Goal: Information Seeking & Learning: Learn about a topic

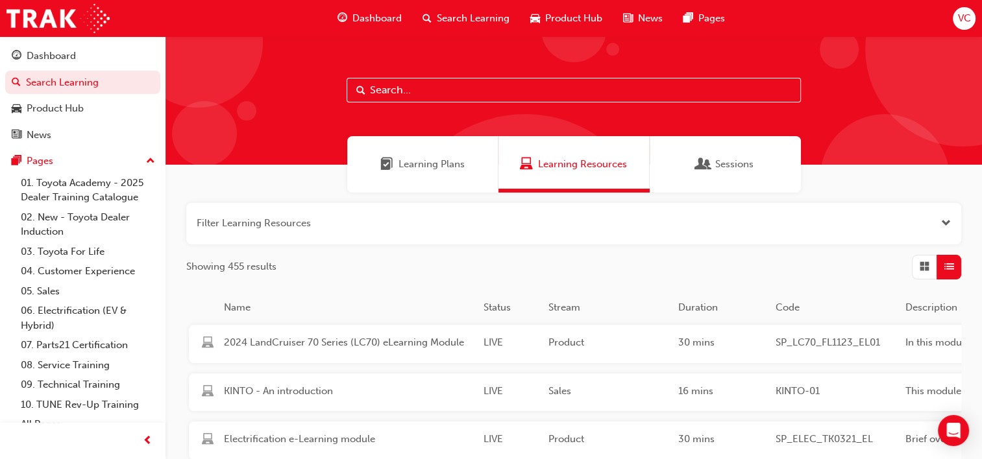
click at [462, 91] on input "text" at bounding box center [573, 90] width 454 height 25
type input "rav4"
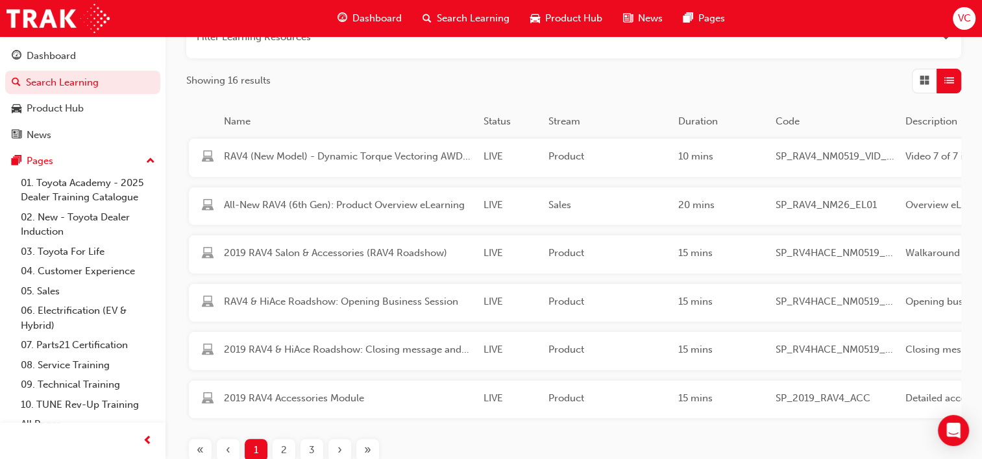
scroll to position [195, 0]
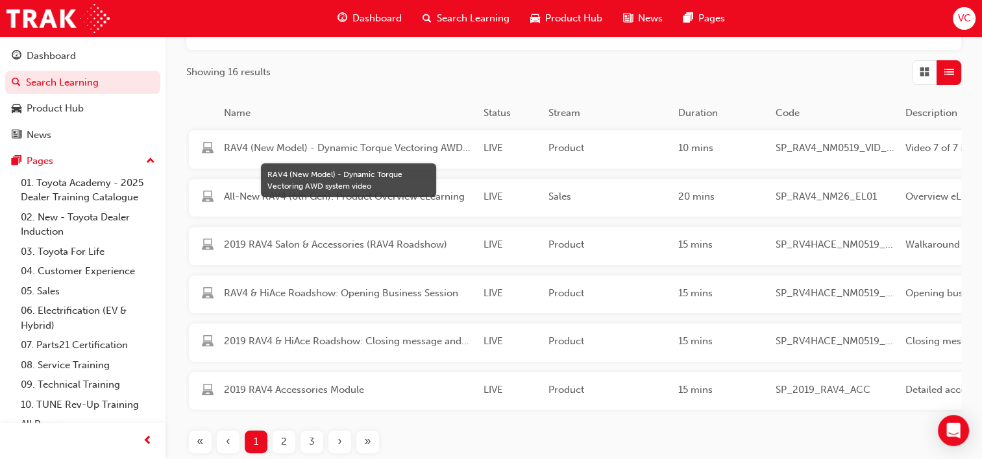
click at [437, 149] on span "RAV4 (New Model) - Dynamic Torque Vectoring AWD system video" at bounding box center [348, 148] width 249 height 15
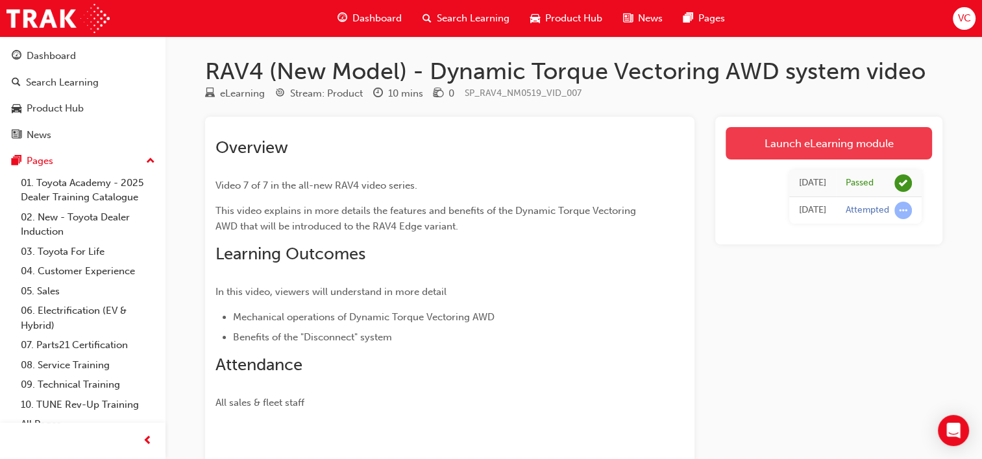
click at [777, 145] on link "Launch eLearning module" at bounding box center [828, 143] width 206 height 32
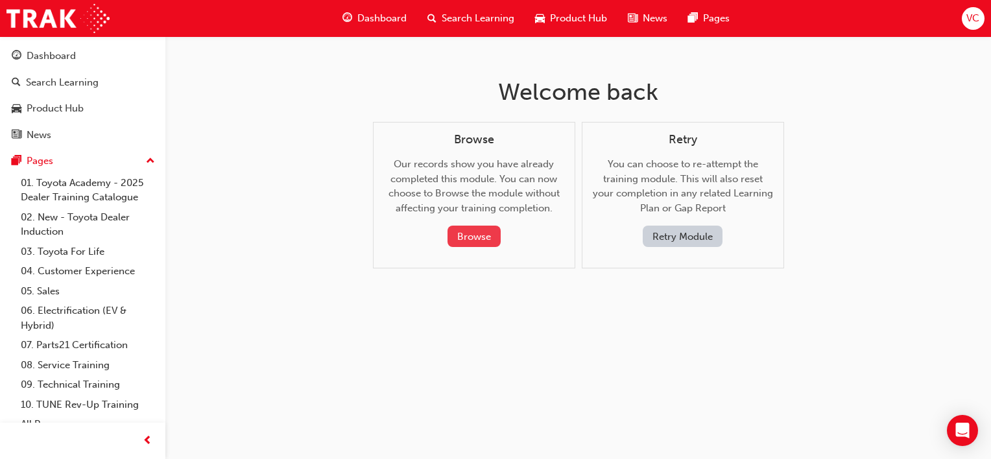
click at [490, 236] on button "Browse" at bounding box center [474, 236] width 53 height 21
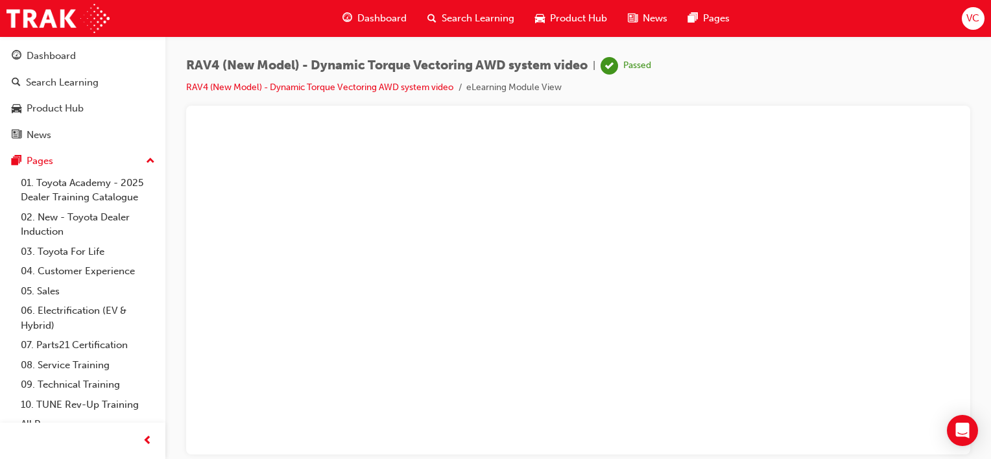
click at [465, 26] on div "Search Learning" at bounding box center [471, 18] width 108 height 27
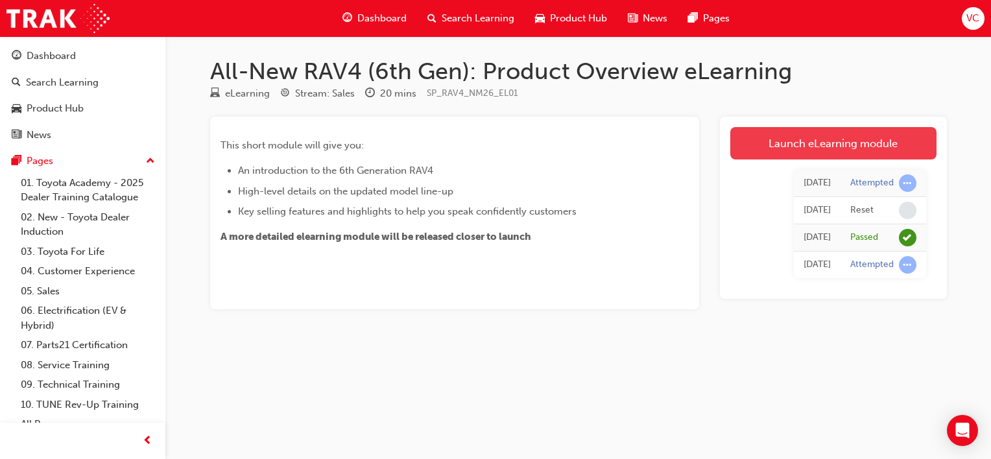
click at [878, 143] on link "Launch eLearning module" at bounding box center [834, 143] width 206 height 32
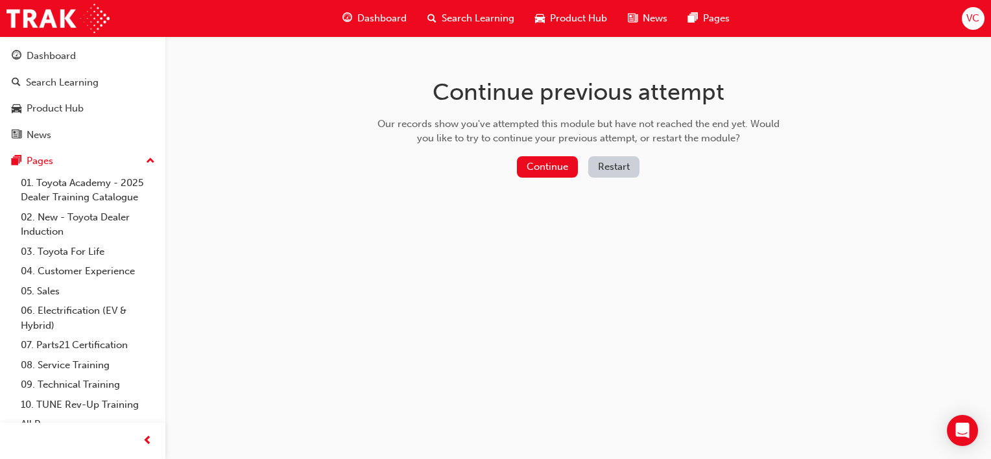
click at [559, 152] on div "Continue previous attempt Our records show you've attempted this module but hav…" at bounding box center [579, 130] width 422 height 188
click at [572, 174] on button "Continue" at bounding box center [547, 166] width 61 height 21
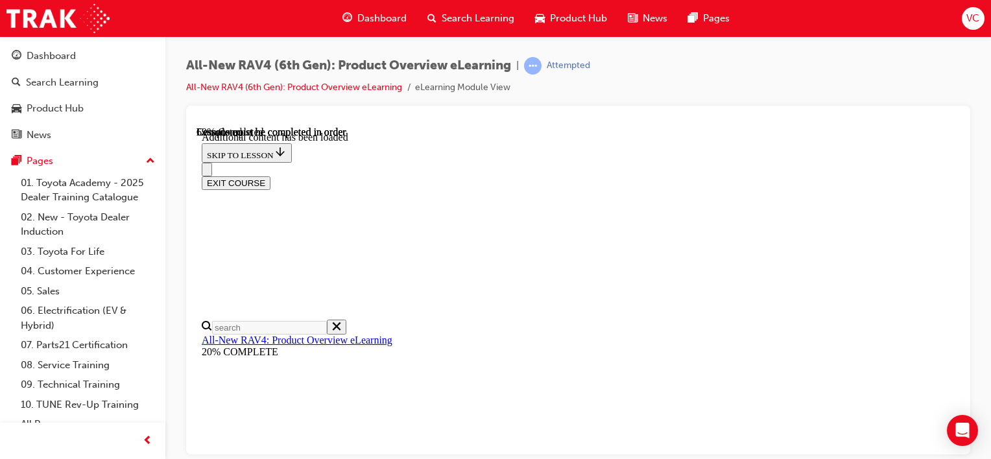
scroll to position [1288, 0]
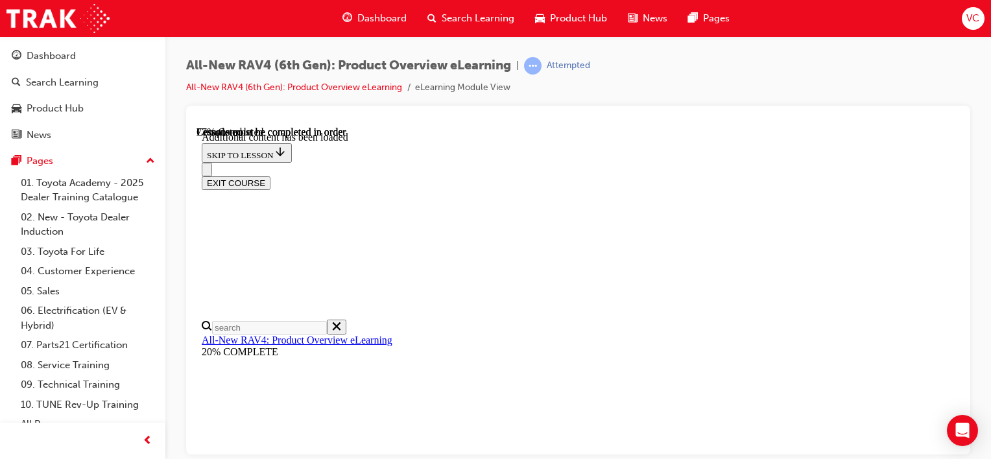
scroll to position [1287, 0]
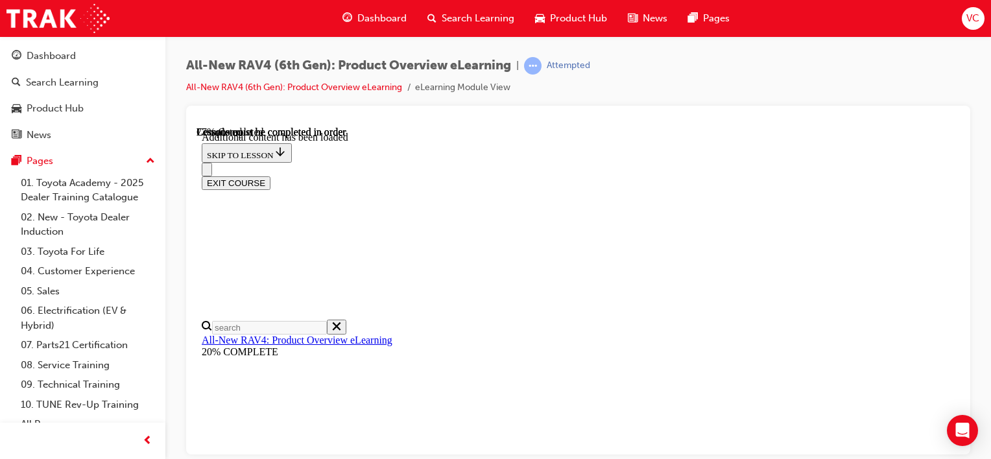
scroll to position [0, 155]
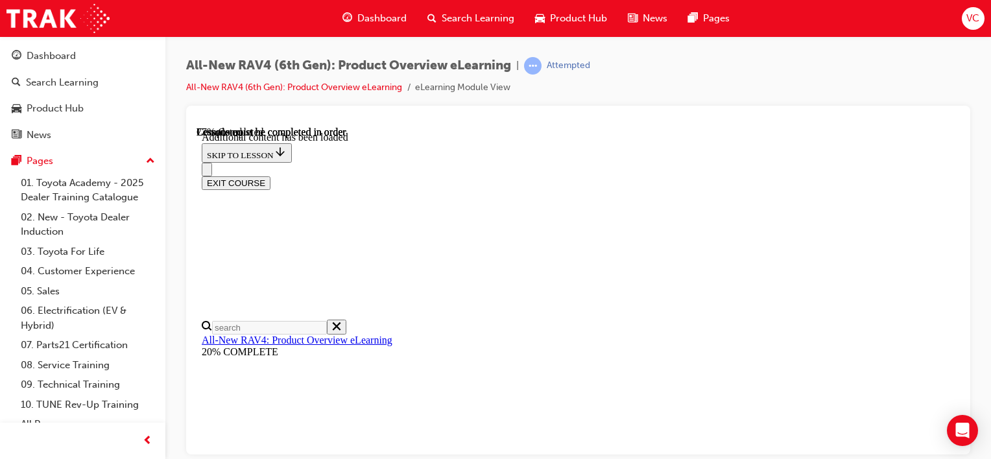
scroll to position [0, 0]
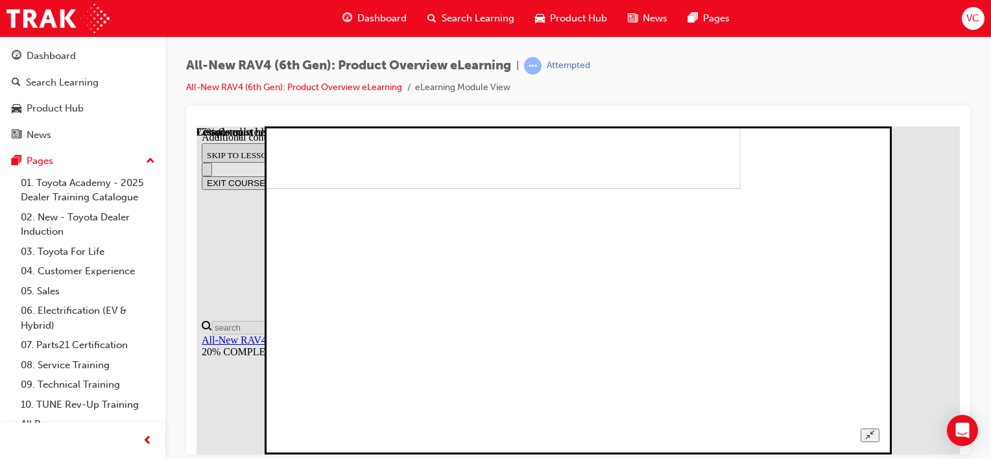
scroll to position [997, 0]
click at [521, 188] on img at bounding box center [449, 24] width 584 height 328
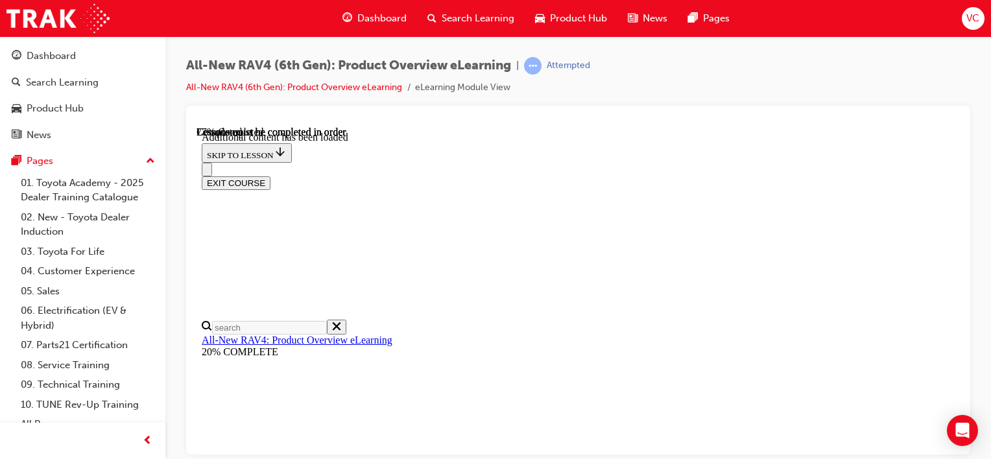
scroll to position [996, 0]
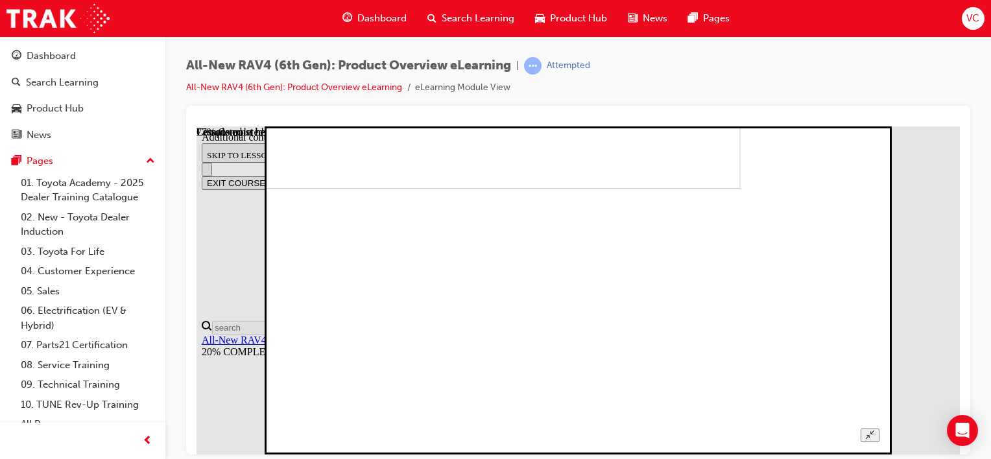
click at [521, 188] on img at bounding box center [449, 24] width 584 height 328
